Goal: Task Accomplishment & Management: Manage account settings

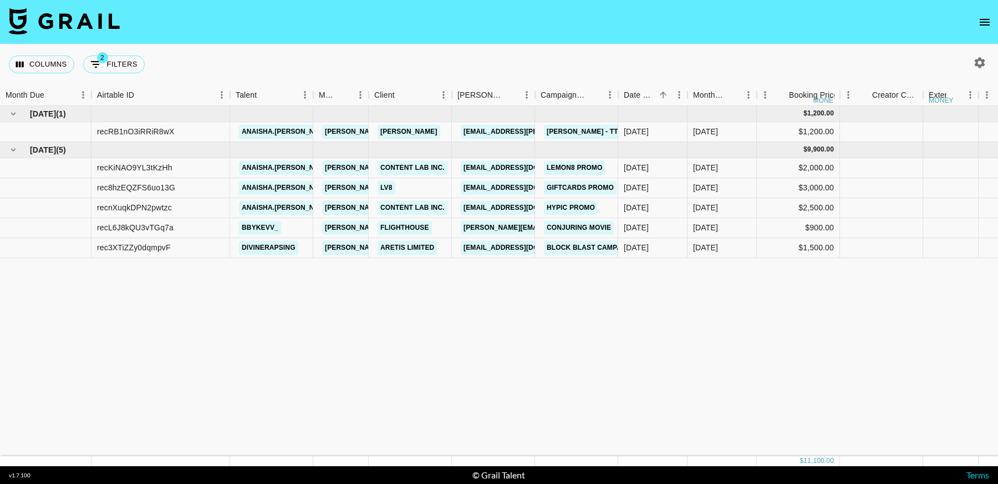
click at [986, 26] on icon "open drawer" at bounding box center [984, 22] width 13 height 13
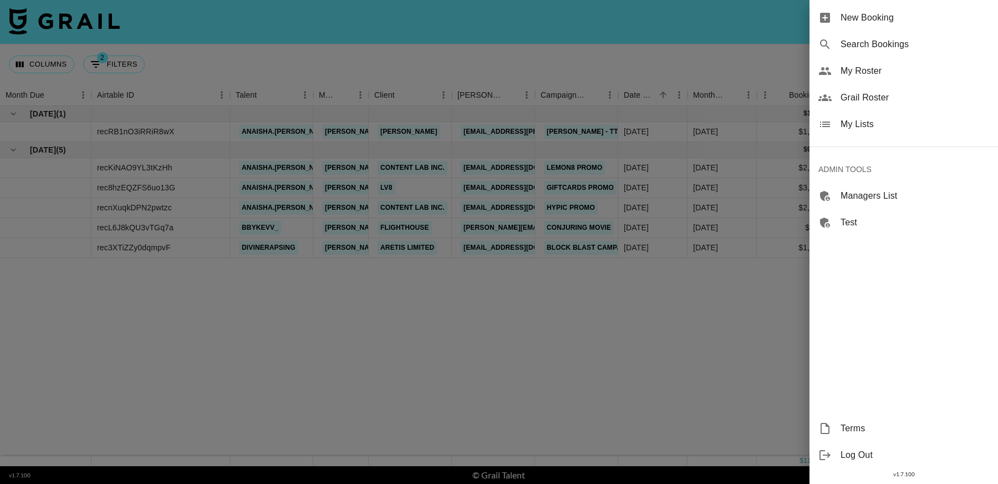
click at [858, 123] on span "My Lists" at bounding box center [915, 124] width 149 height 13
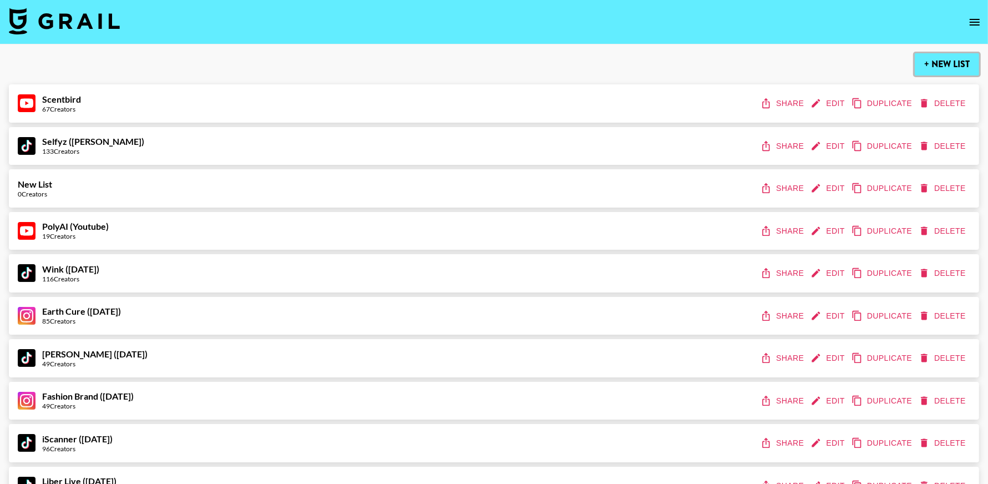
click at [951, 64] on button "+ New List" at bounding box center [947, 64] width 64 height 22
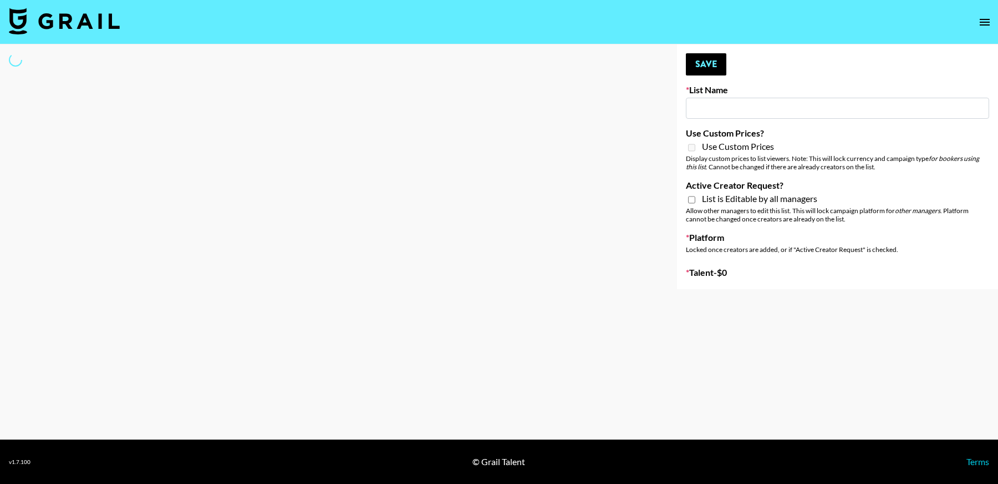
click at [728, 111] on input at bounding box center [837, 108] width 303 height 21
type input "New List"
select select "Song"
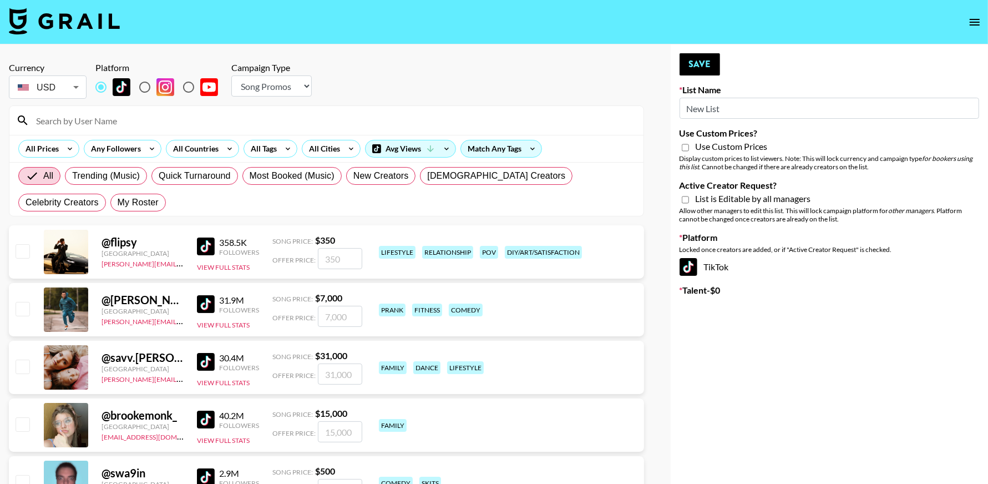
drag, startPoint x: 743, startPoint y: 110, endPoint x: 643, endPoint y: 110, distance: 100.4
type input "n"
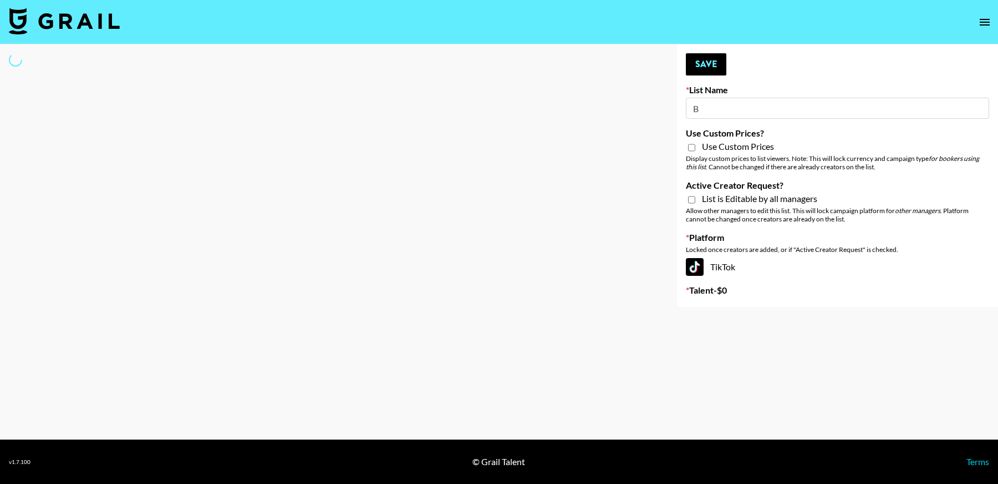
type input "Ba"
select select "Song"
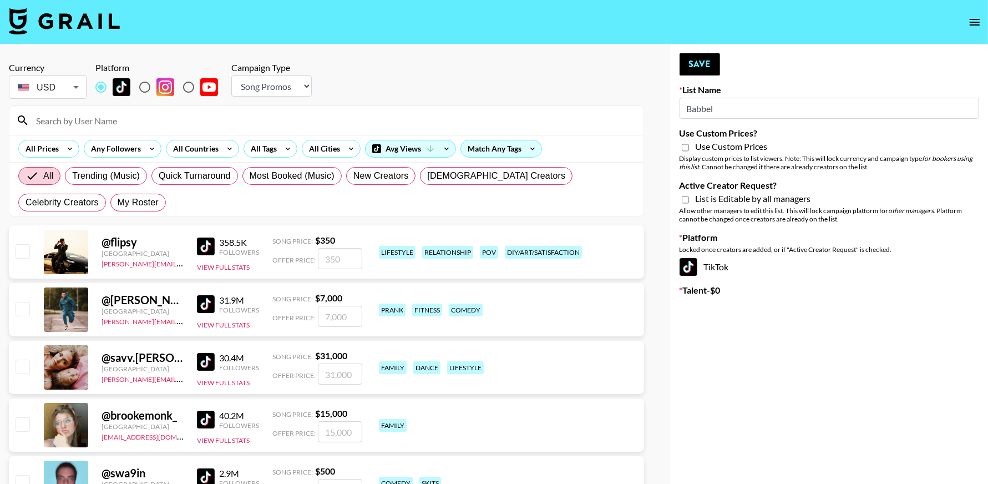
type input "Babbel"
click at [686, 149] on input "Use Custom Prices?" at bounding box center [685, 148] width 7 height 10
checkbox input "true"
click at [684, 202] on input "Active Creator Request?" at bounding box center [685, 200] width 7 height 10
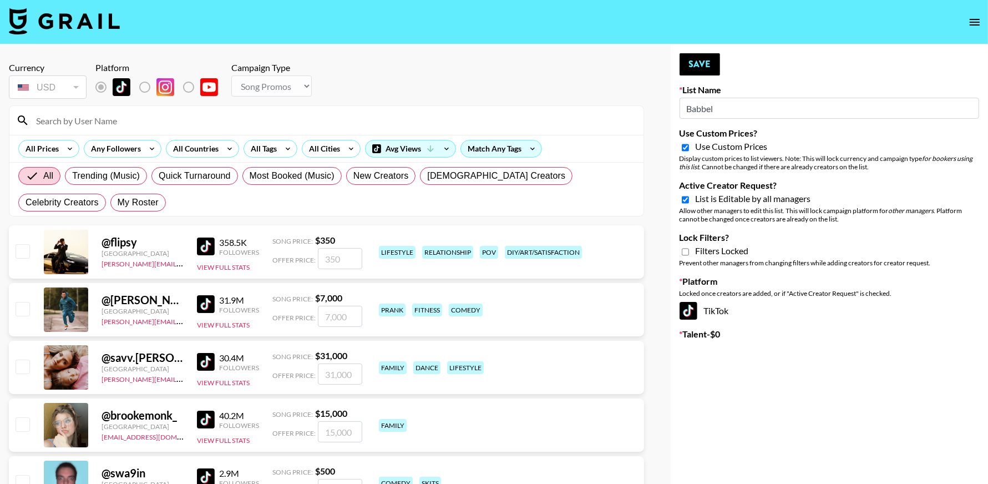
click at [687, 199] on input "Active Creator Request?" at bounding box center [685, 200] width 7 height 10
checkbox input "false"
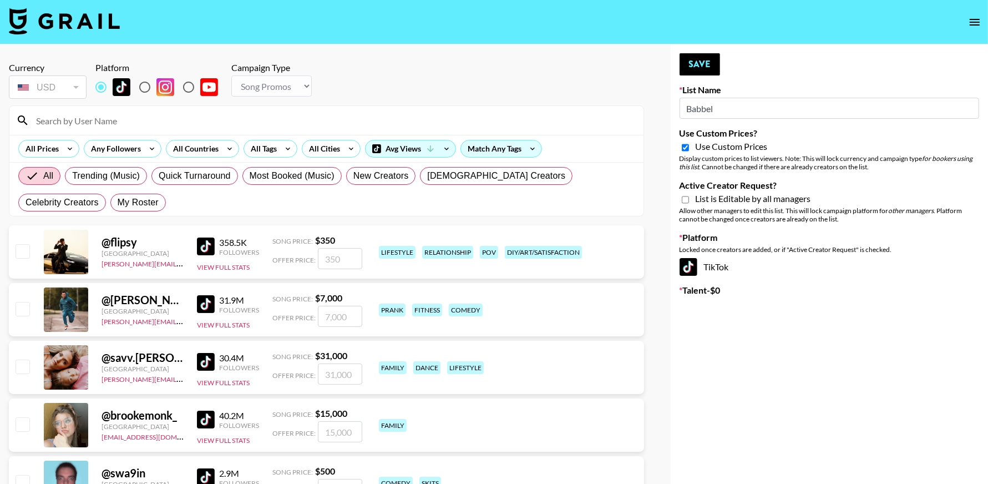
click at [683, 148] on input "Use Custom Prices?" at bounding box center [685, 148] width 7 height 10
checkbox input "false"
click at [300, 84] on select "Choose Type... Song Promos Brand Promos" at bounding box center [271, 85] width 80 height 21
select select "Brand"
click at [231, 75] on select "Choose Type... Song Promos Brand Promos" at bounding box center [271, 85] width 80 height 21
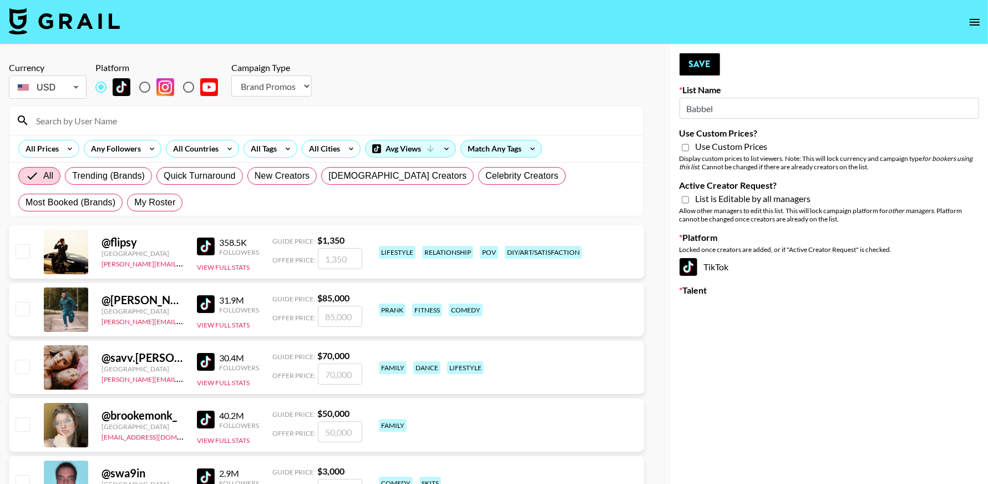
click at [686, 148] on input "Use Custom Prices?" at bounding box center [685, 148] width 7 height 10
checkbox input "true"
click at [687, 200] on input "Active Creator Request?" at bounding box center [685, 200] width 7 height 10
checkbox input "true"
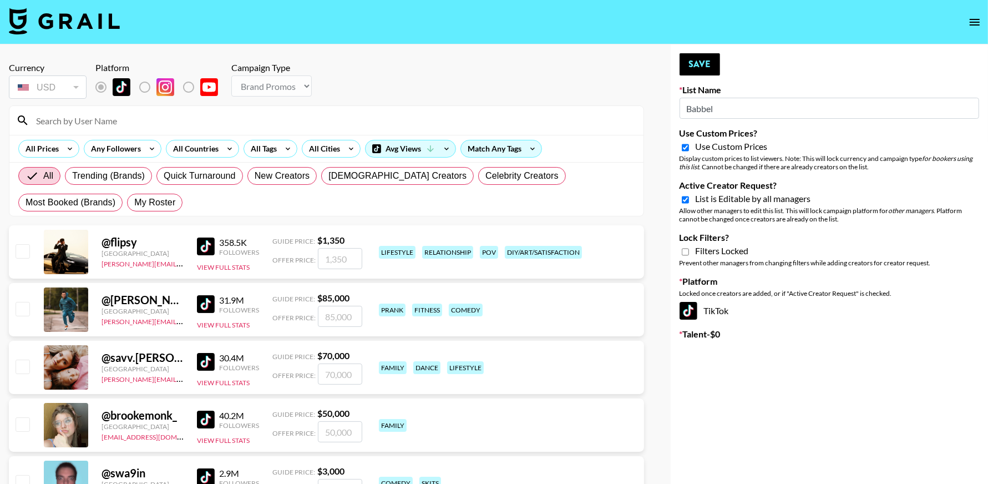
click at [723, 107] on input "Babbel" at bounding box center [829, 108] width 300 height 21
type input "Babbel - [DATE]"
drag, startPoint x: 698, startPoint y: 62, endPoint x: 689, endPoint y: 165, distance: 103.0
click at [698, 62] on button "Save" at bounding box center [699, 64] width 40 height 22
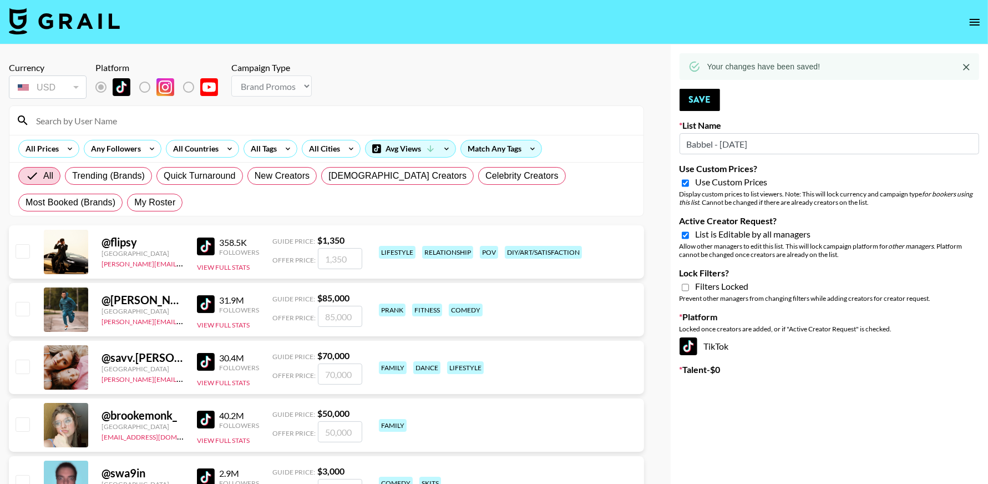
click at [971, 24] on icon "open drawer" at bounding box center [975, 22] width 10 height 7
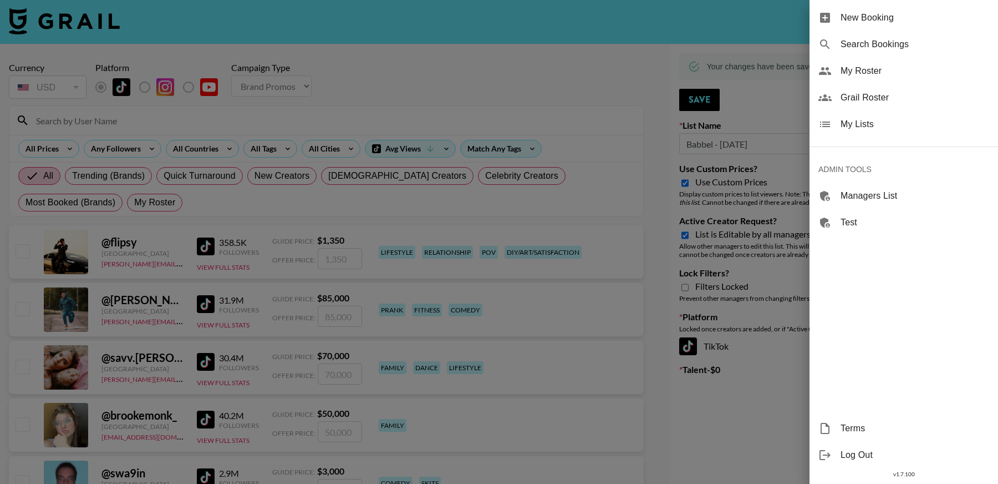
click at [876, 125] on span "My Lists" at bounding box center [915, 124] width 149 height 13
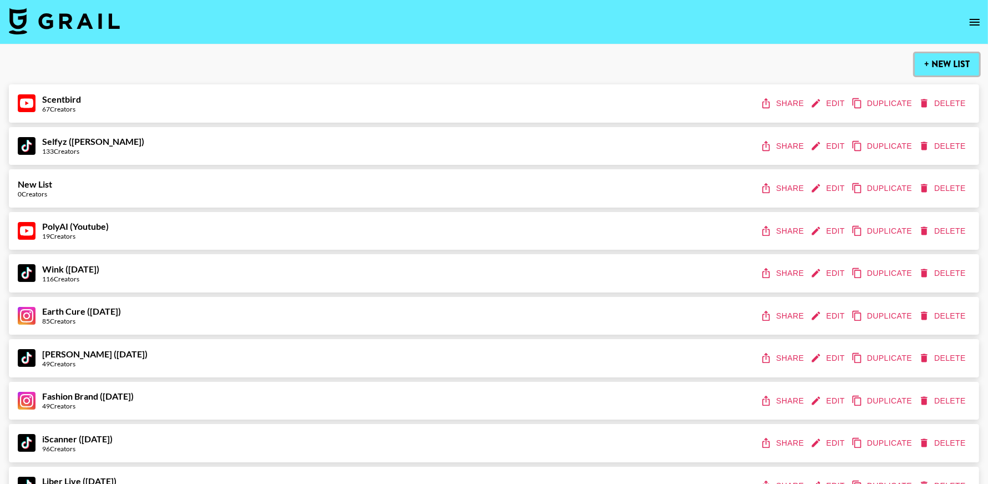
click at [955, 66] on button "+ New List" at bounding box center [947, 64] width 64 height 22
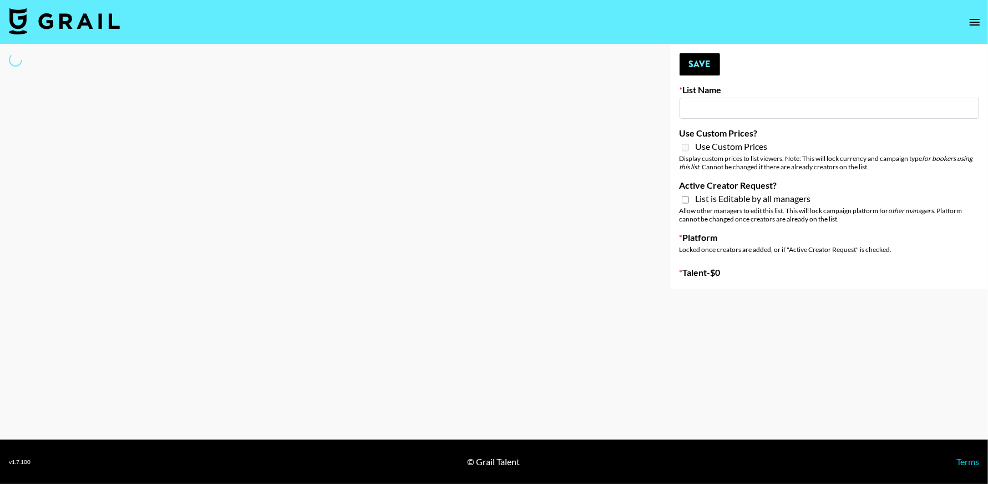
type input "New List"
select select "Song"
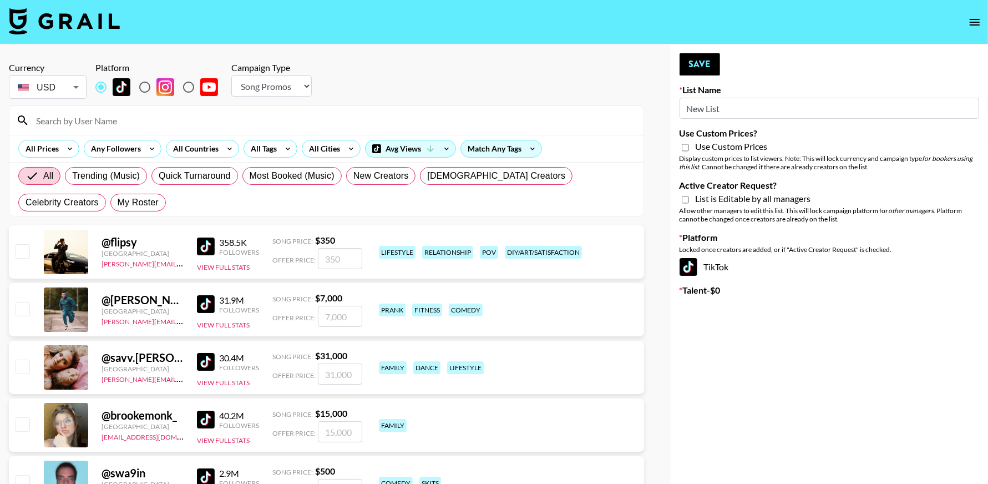
click at [734, 109] on input "New List" at bounding box center [829, 108] width 300 height 21
type input "FaceApp - [DATE]"
click at [249, 84] on select "Choose Type... Song Promos Brand Promos" at bounding box center [271, 85] width 80 height 21
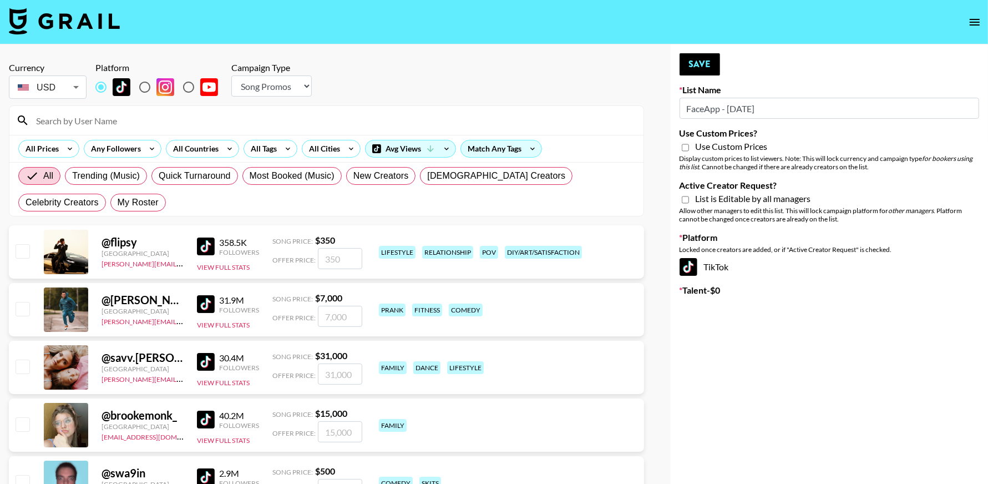
select select "Brand"
click at [231, 75] on select "Choose Type... Song Promos Brand Promos" at bounding box center [271, 85] width 80 height 21
click at [682, 146] on input "Use Custom Prices?" at bounding box center [685, 148] width 7 height 10
checkbox input "true"
click at [686, 200] on input "Active Creator Request?" at bounding box center [685, 200] width 7 height 10
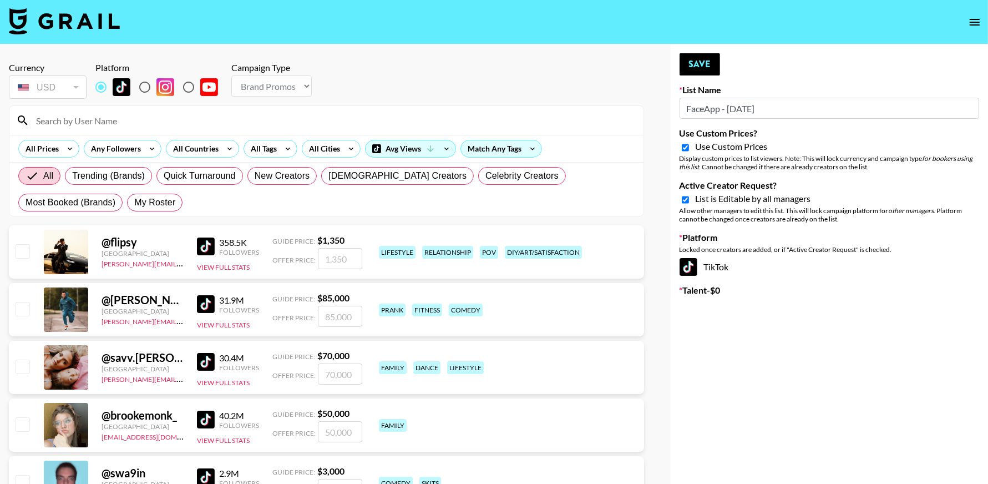
checkbox input "true"
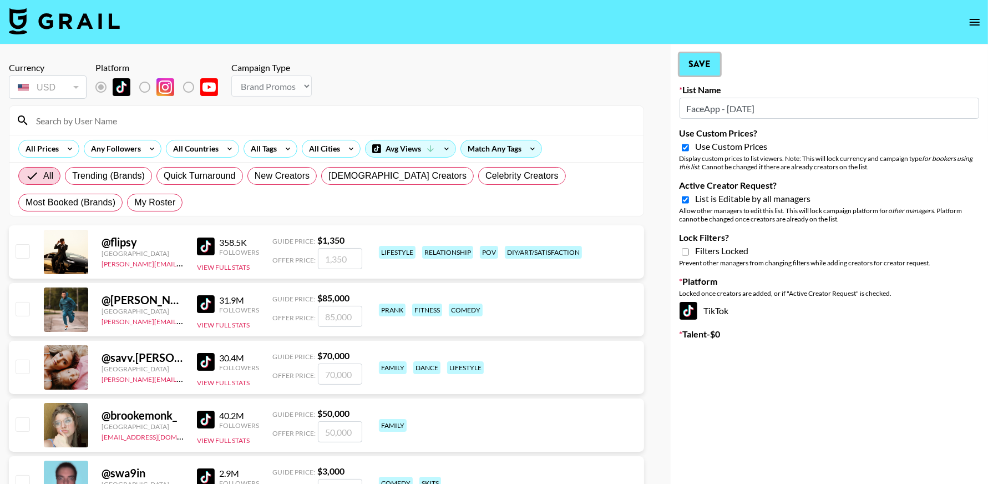
click at [707, 68] on button "Save" at bounding box center [699, 64] width 40 height 22
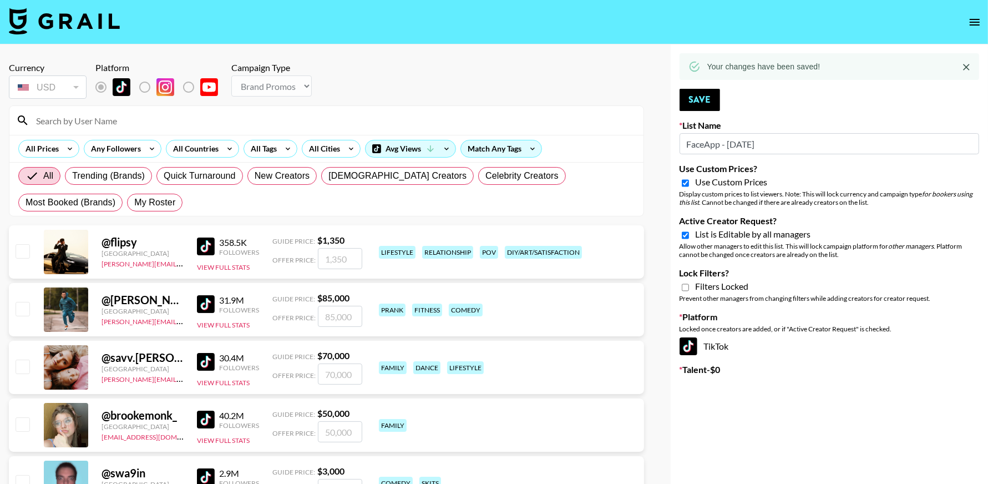
click at [969, 22] on icon "open drawer" at bounding box center [974, 22] width 13 height 13
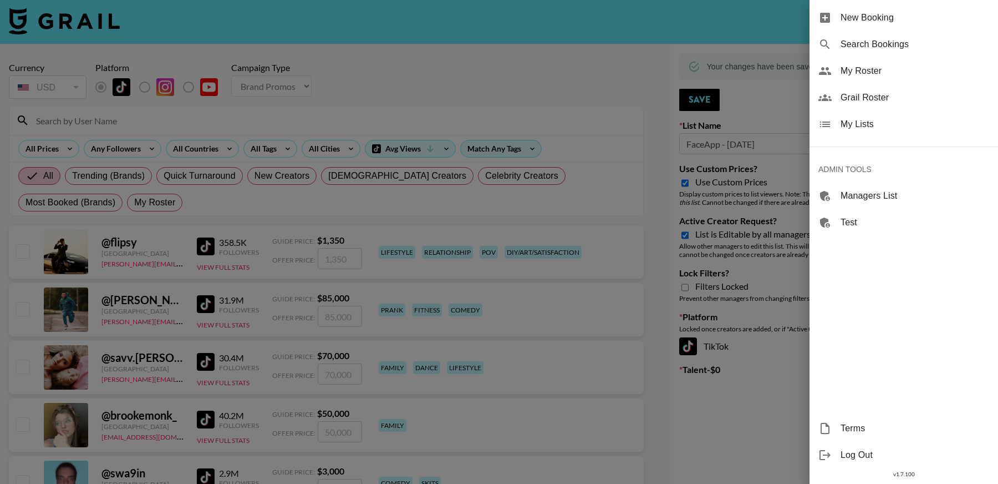
click at [853, 131] on div "My Lists" at bounding box center [904, 124] width 189 height 27
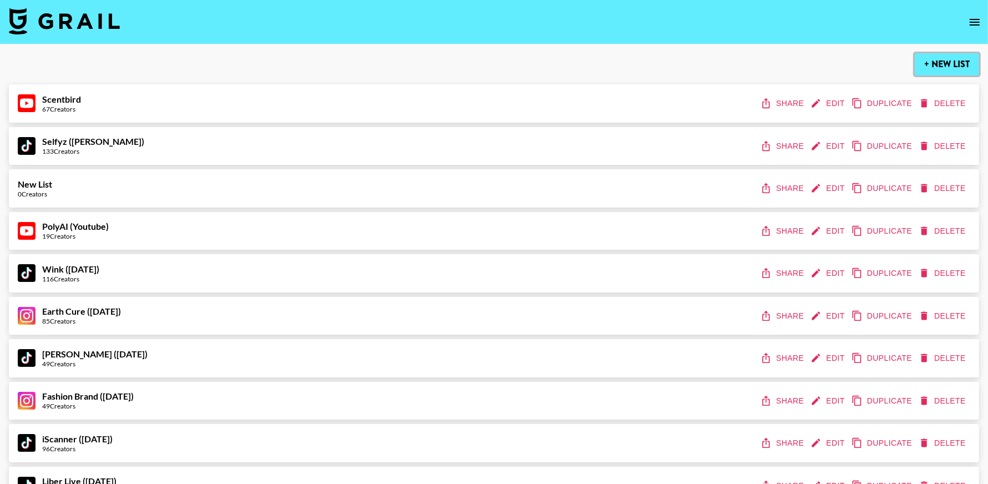
click at [939, 69] on button "+ New List" at bounding box center [947, 64] width 64 height 22
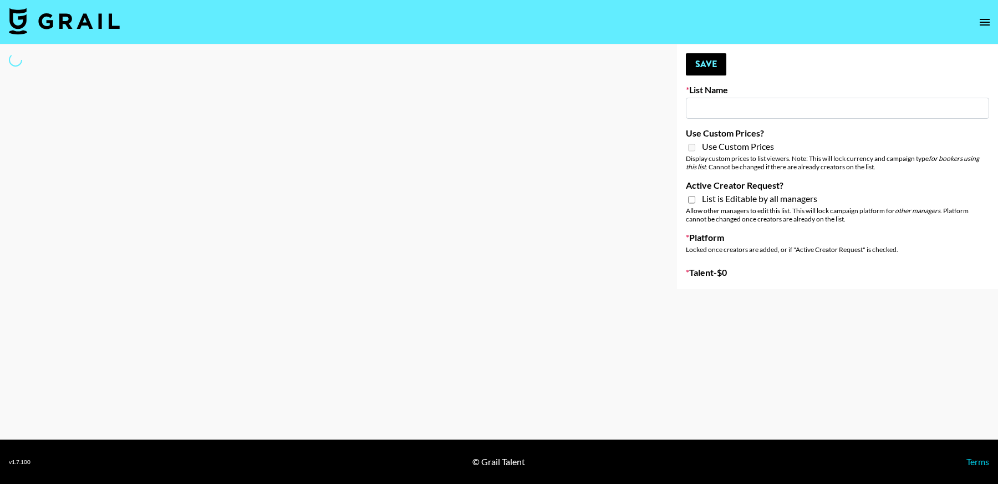
type input "New List"
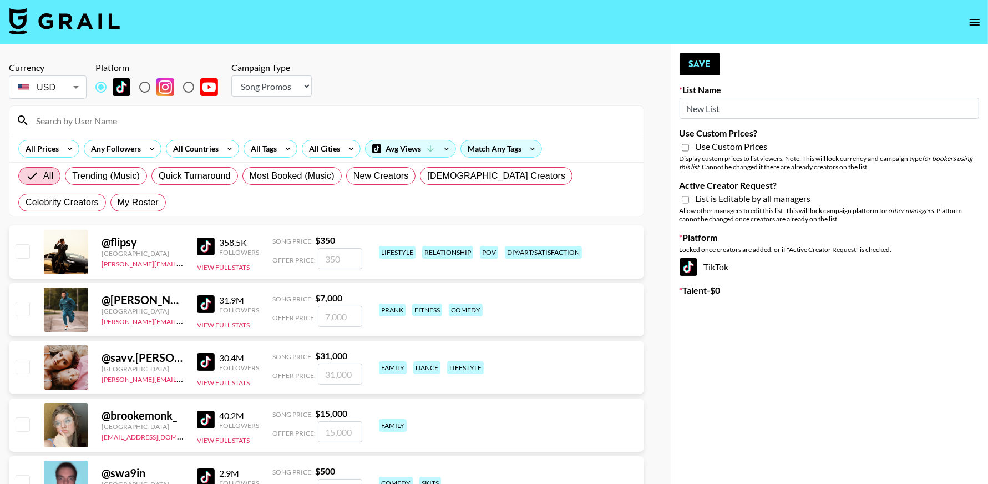
click at [277, 83] on select "Choose Type... Song Promos Brand Promos" at bounding box center [271, 85] width 80 height 21
select select "Brand"
click at [231, 75] on select "Choose Type... Song Promos Brand Promos" at bounding box center [271, 85] width 80 height 21
click at [722, 108] on input "New List" at bounding box center [829, 108] width 300 height 21
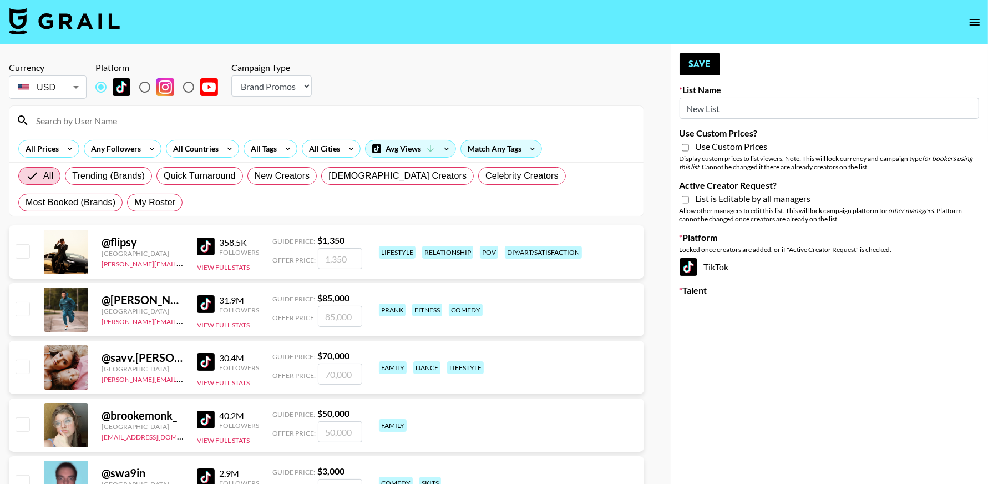
click at [722, 108] on input "New List" at bounding box center [829, 108] width 300 height 21
type input "Axis-Y - [DATE]"
click at [683, 148] on input "Use Custom Prices?" at bounding box center [685, 148] width 7 height 10
checkbox input "true"
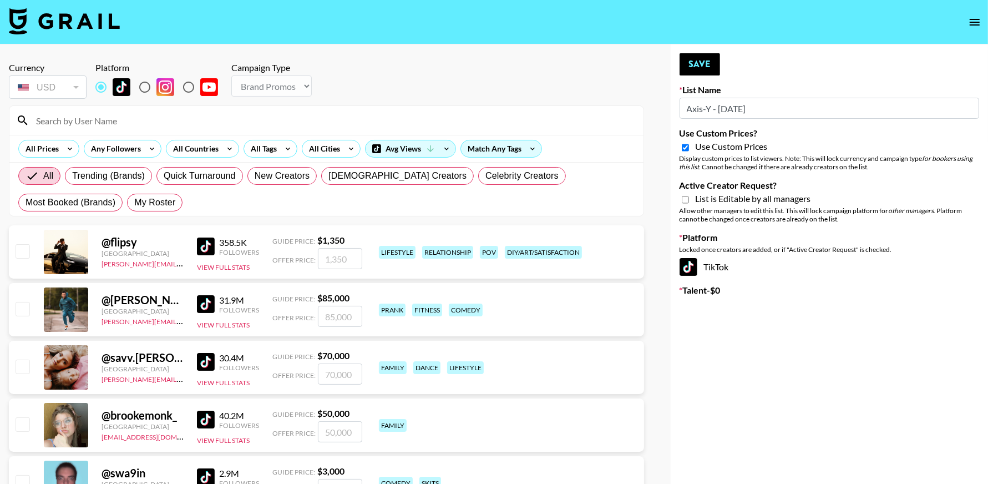
click at [688, 199] on input "Active Creator Request?" at bounding box center [685, 200] width 7 height 10
checkbox input "true"
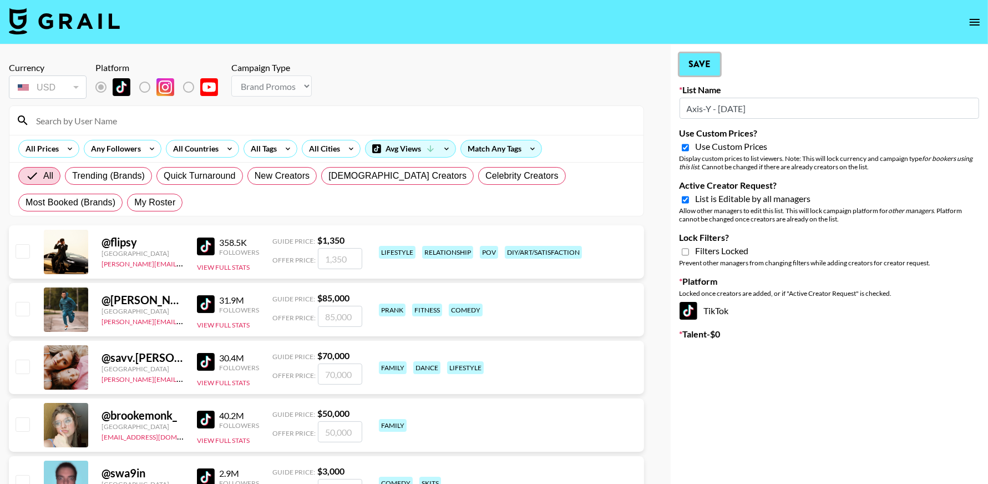
click at [698, 65] on button "Save" at bounding box center [699, 64] width 40 height 22
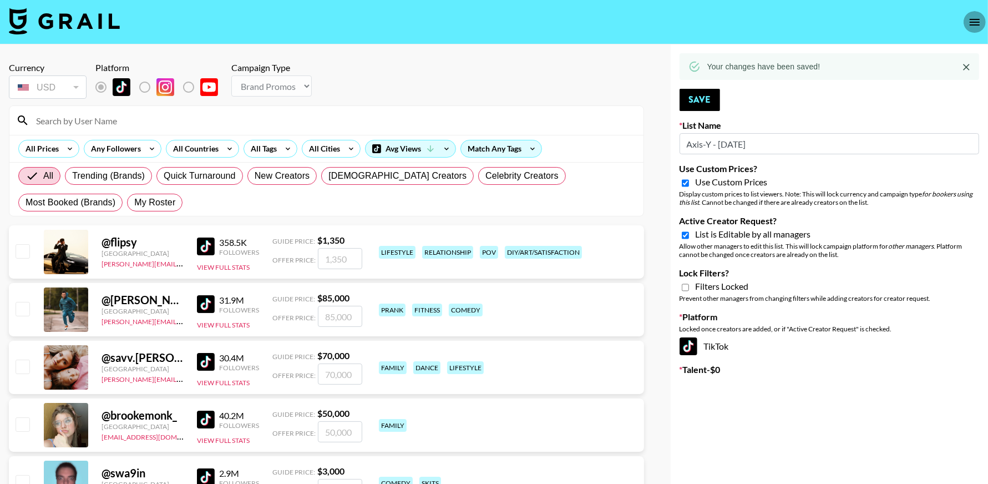
click at [975, 18] on icon "open drawer" at bounding box center [974, 22] width 13 height 13
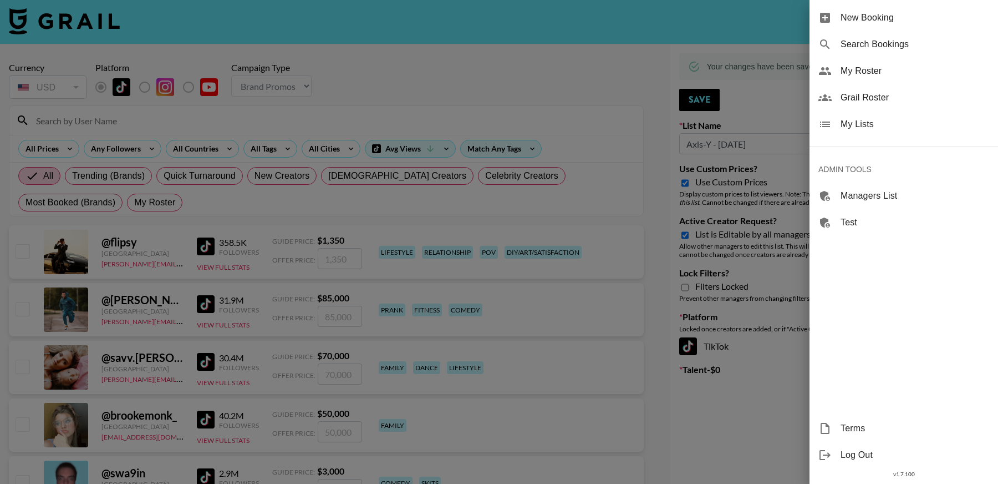
click at [859, 130] on span "My Lists" at bounding box center [915, 124] width 149 height 13
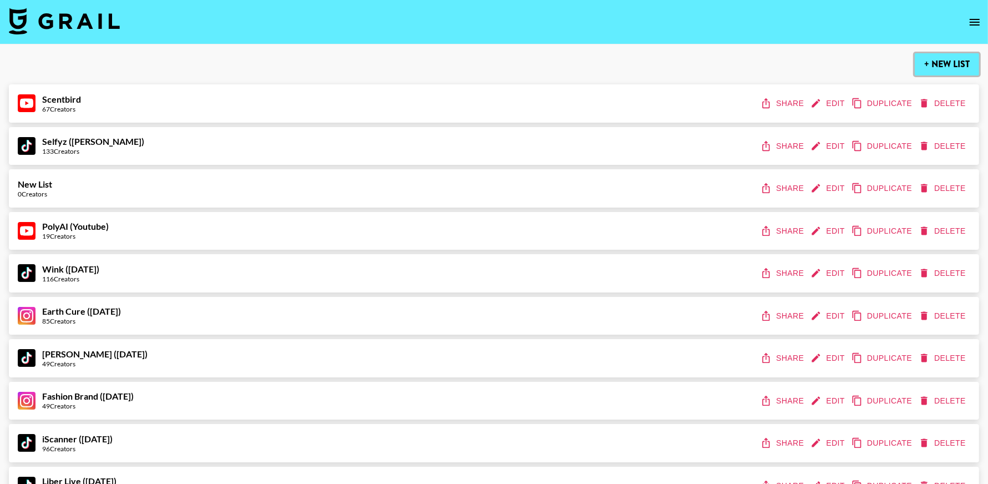
click at [934, 67] on button "+ New List" at bounding box center [947, 64] width 64 height 22
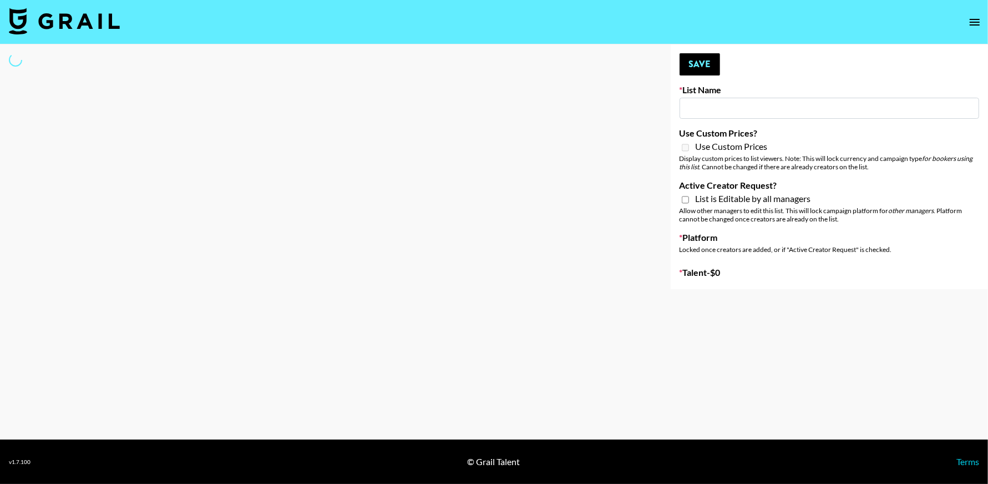
type input "New List"
select select "Song"
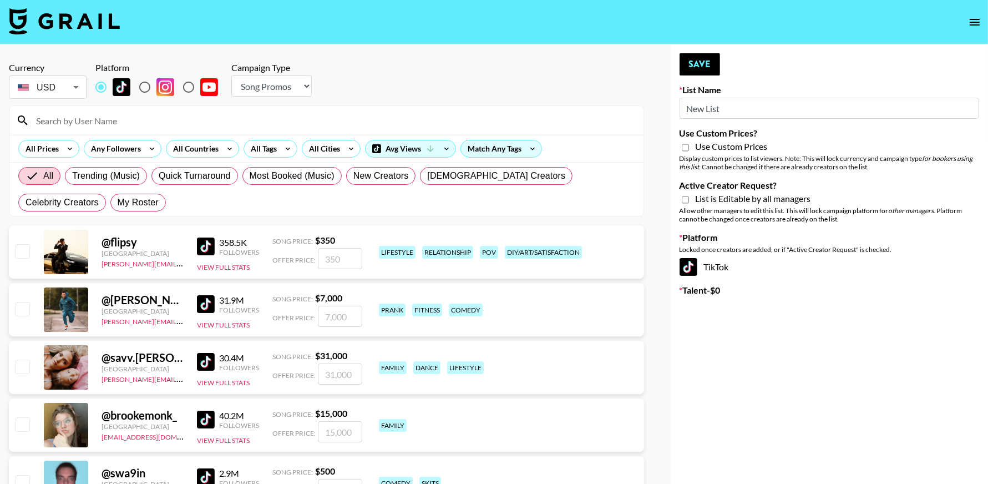
click at [741, 109] on input "New List" at bounding box center [829, 108] width 300 height 21
type input "Arya - [DATE]"
click at [278, 88] on select "Choose Type... Song Promos Brand Promos" at bounding box center [271, 85] width 80 height 21
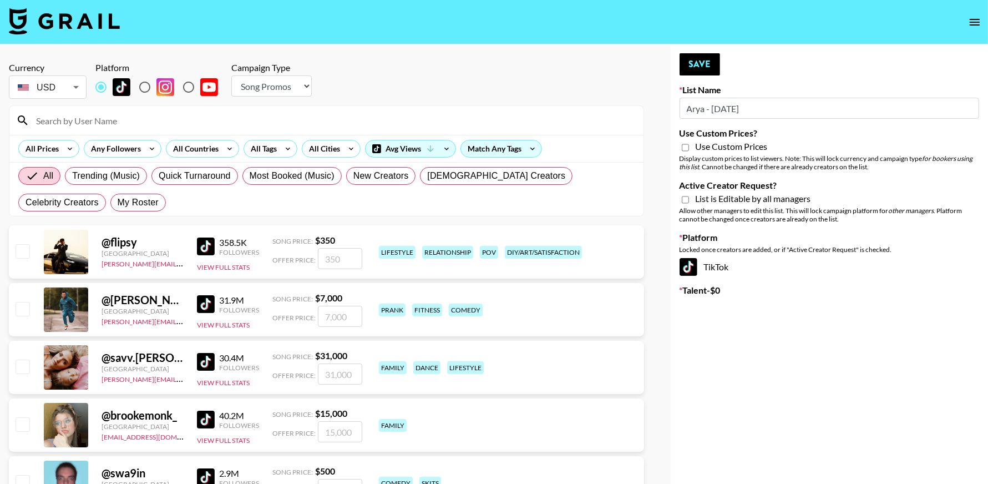
select select "Brand"
click at [231, 75] on select "Choose Type... Song Promos Brand Promos" at bounding box center [271, 85] width 80 height 21
click at [684, 196] on input "Active Creator Request?" at bounding box center [685, 200] width 7 height 10
checkbox input "true"
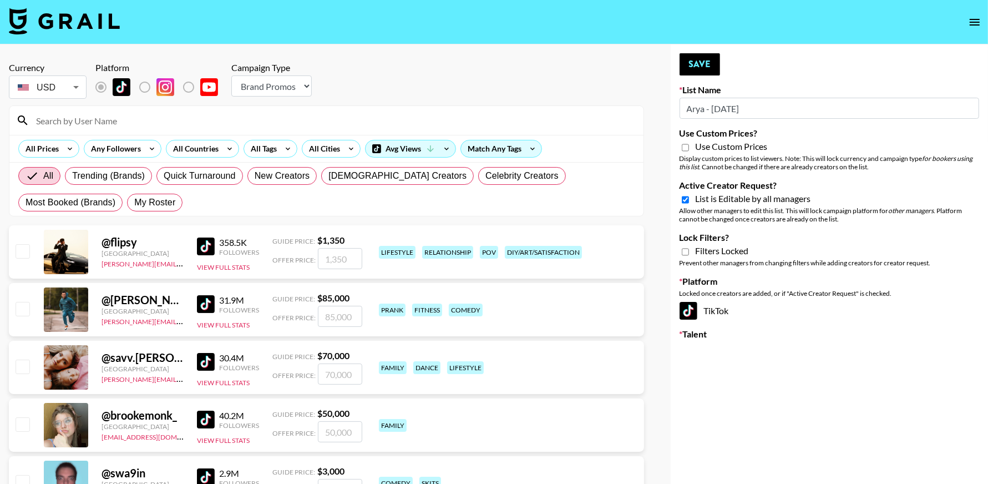
click at [683, 150] on input "Use Custom Prices?" at bounding box center [685, 148] width 7 height 10
checkbox input "true"
click at [694, 74] on button "Save" at bounding box center [699, 64] width 40 height 22
